Goal: Check status: Check status

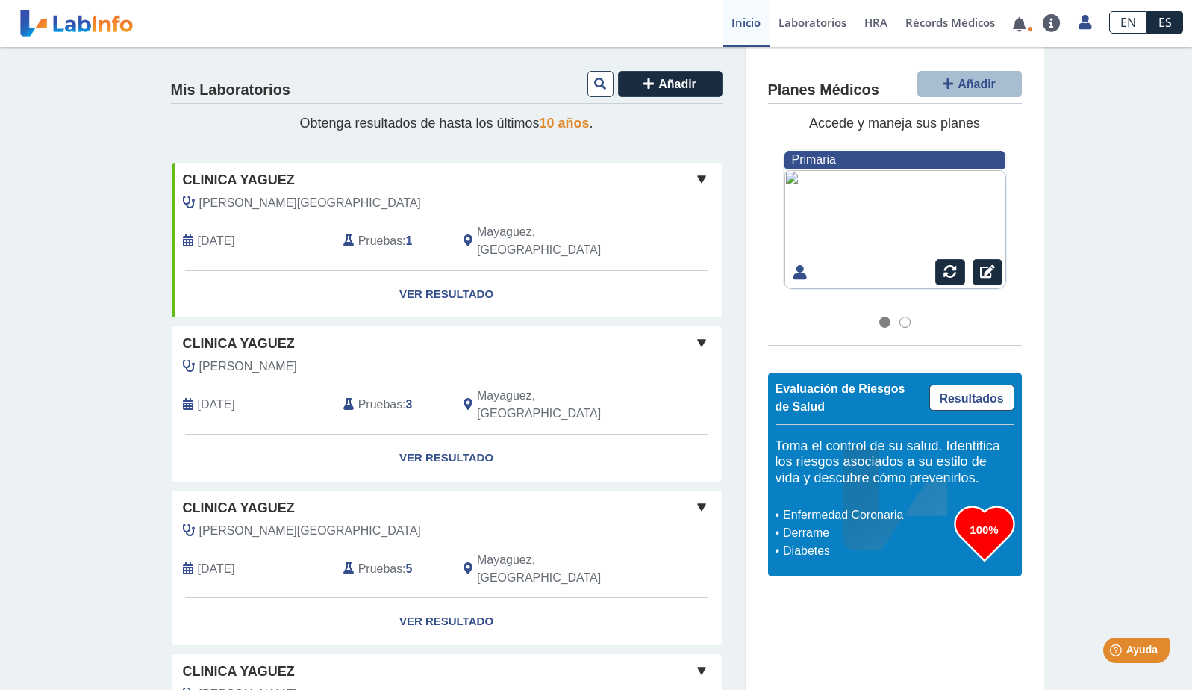
click at [235, 232] on span "[DATE]" at bounding box center [216, 241] width 37 height 18
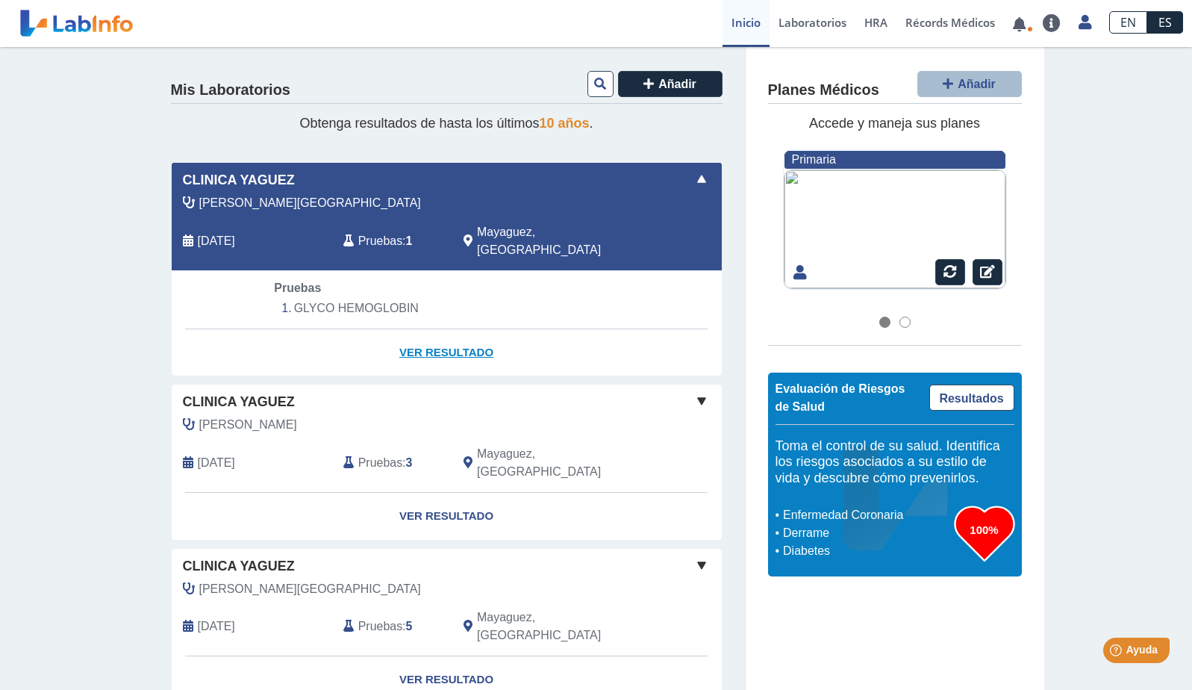
click at [426, 337] on link "Ver Resultado" at bounding box center [447, 352] width 550 height 47
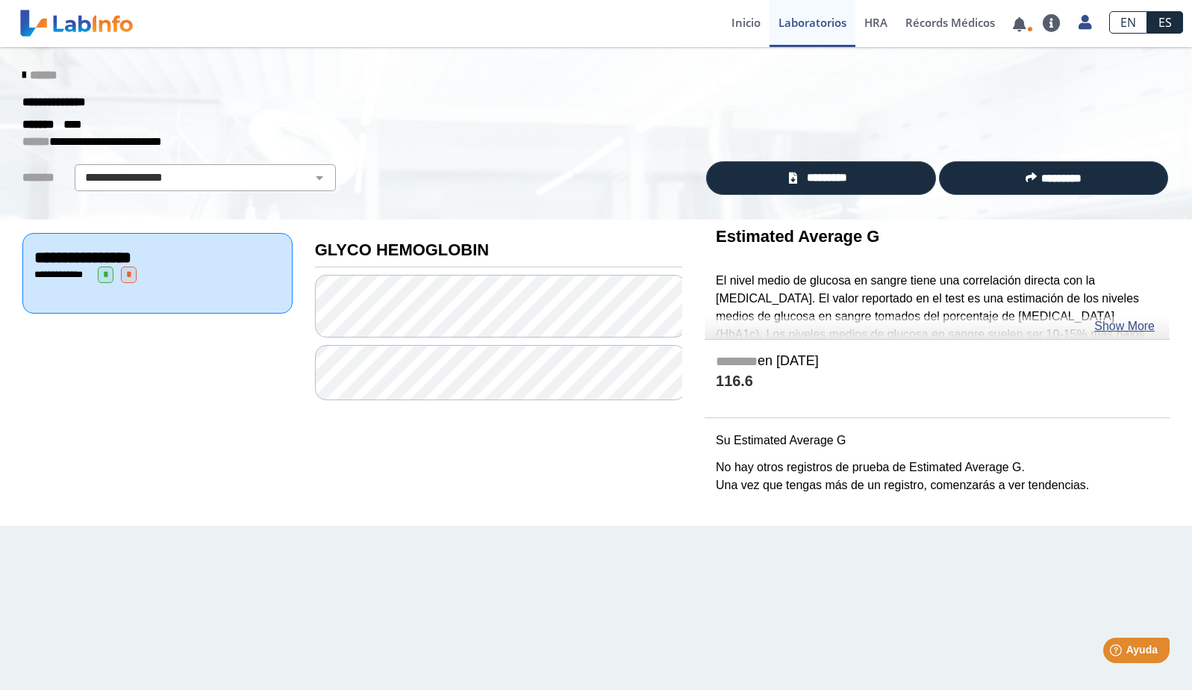
click at [22, 75] on icon at bounding box center [23, 75] width 3 height 12
